Goal: Task Accomplishment & Management: Manage account settings

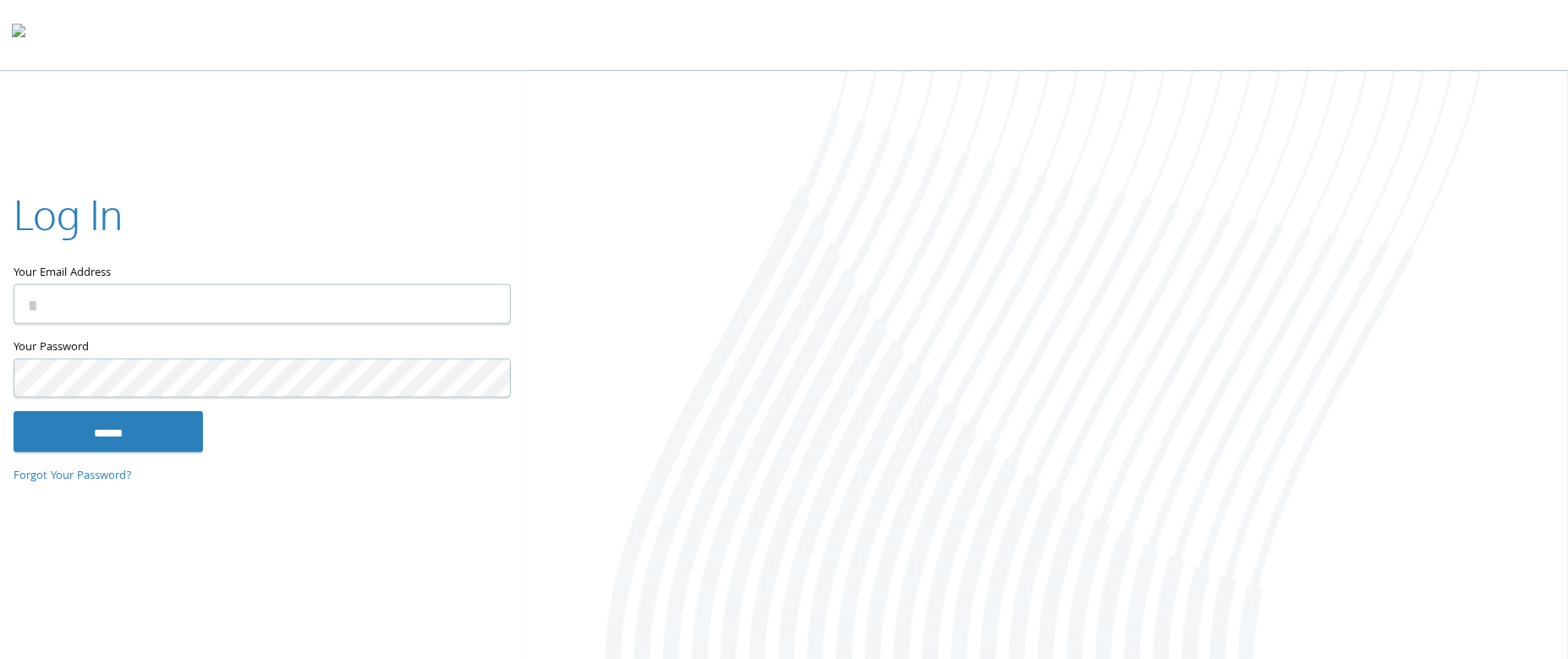
click at [480, 309] on keeper-lock "Open Keeper Popup" at bounding box center [486, 303] width 20 height 20
type input "**********"
